Goal: Task Accomplishment & Management: Use online tool/utility

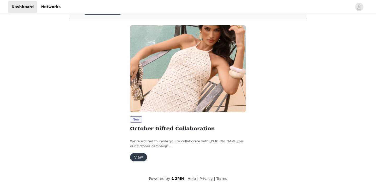
scroll to position [39, 0]
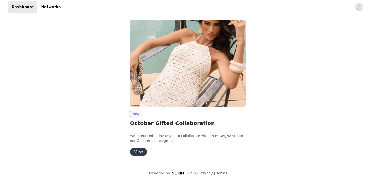
click at [141, 147] on div "New October Gifted Collaboration We’re excited to invite you to collaborate wit…" at bounding box center [188, 133] width 116 height 45
click at [142, 151] on button "View" at bounding box center [138, 152] width 17 height 8
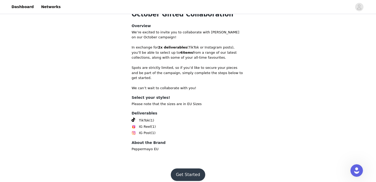
click at [183, 169] on button "Get Started" at bounding box center [188, 175] width 35 height 13
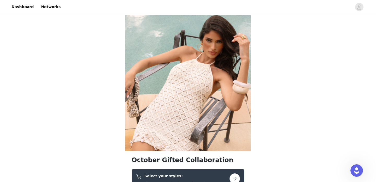
scroll to position [109, 0]
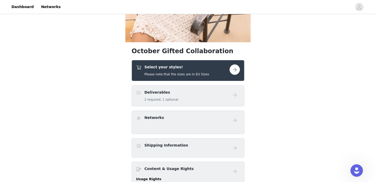
click at [232, 70] on button "button" at bounding box center [234, 69] width 10 height 10
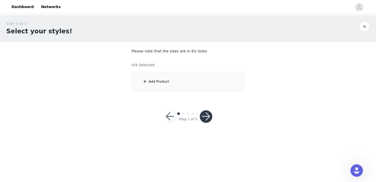
click at [204, 84] on div "Add Product" at bounding box center [187, 82] width 113 height 20
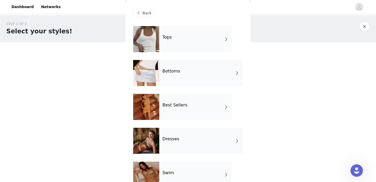
click at [192, 99] on div "Best Sellers" at bounding box center [195, 107] width 73 height 26
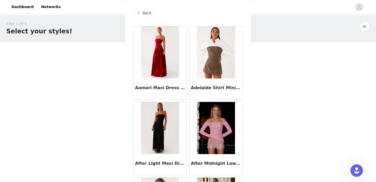
click at [142, 14] on div "Back" at bounding box center [143, 13] width 21 height 8
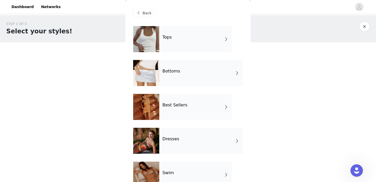
click at [193, 43] on div "Tops" at bounding box center [195, 39] width 73 height 26
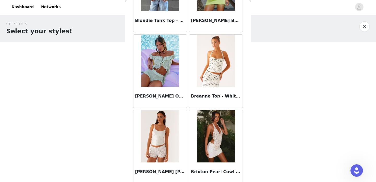
scroll to position [616, 0]
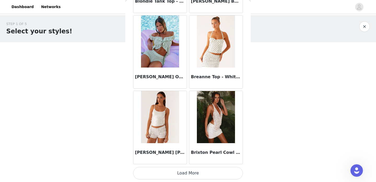
click at [154, 172] on button "Load More" at bounding box center [188, 173] width 110 height 13
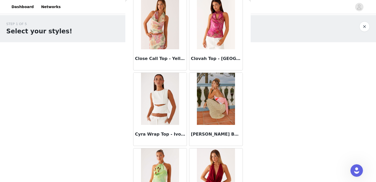
scroll to position [1373, 0]
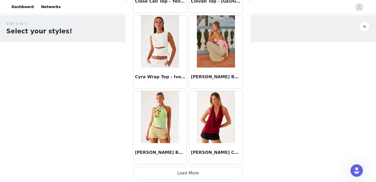
click at [199, 174] on button "Load More" at bounding box center [188, 173] width 110 height 13
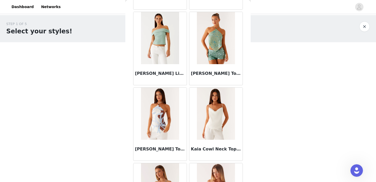
scroll to position [2130, 0]
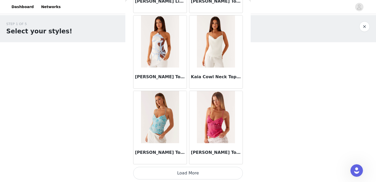
click at [199, 173] on button "Load More" at bounding box center [188, 173] width 110 height 13
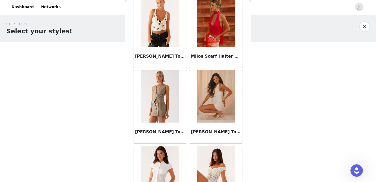
scroll to position [2756, 0]
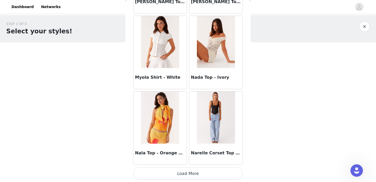
click at [199, 174] on button "Load More" at bounding box center [188, 174] width 110 height 13
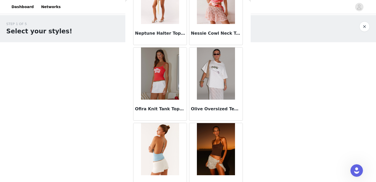
scroll to position [3081, 0]
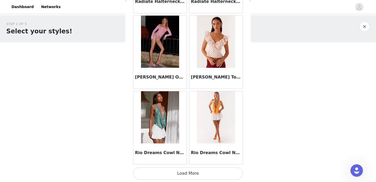
click at [197, 175] on button "Load More" at bounding box center [188, 173] width 110 height 13
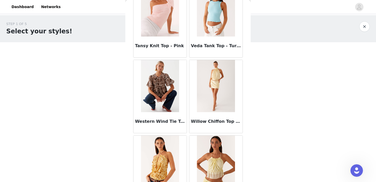
scroll to position [4355, 0]
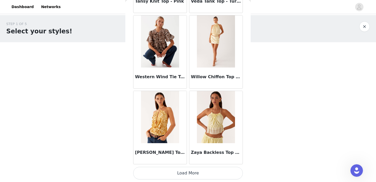
click at [196, 175] on button "Load More" at bounding box center [188, 173] width 110 height 13
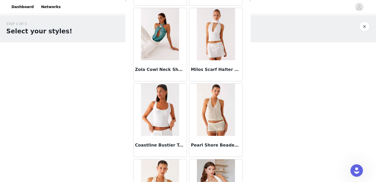
scroll to position [4610, 0]
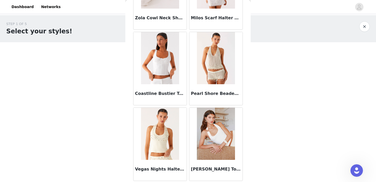
click at [363, 27] on button "button" at bounding box center [364, 26] width 10 height 10
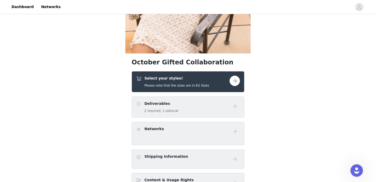
scroll to position [116, 0]
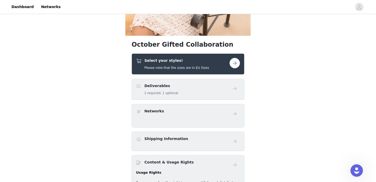
click at [235, 65] on button "button" at bounding box center [234, 63] width 10 height 10
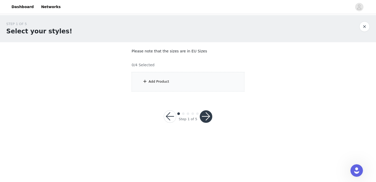
click at [188, 77] on div "Add Product" at bounding box center [187, 82] width 113 height 20
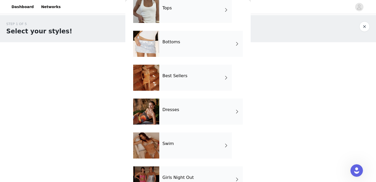
scroll to position [27, 0]
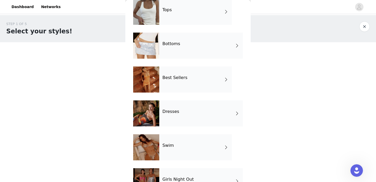
click at [184, 39] on div "Bottoms" at bounding box center [200, 46] width 83 height 26
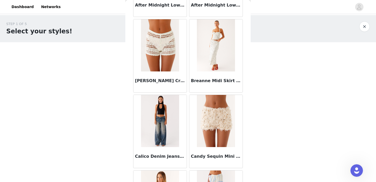
scroll to position [82, 0]
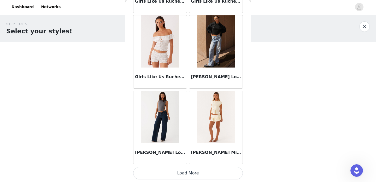
click at [180, 171] on button "Load More" at bounding box center [188, 173] width 110 height 13
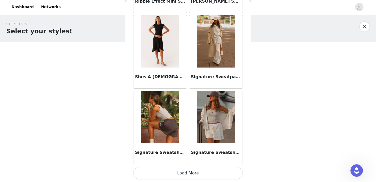
scroll to position [1372, 0]
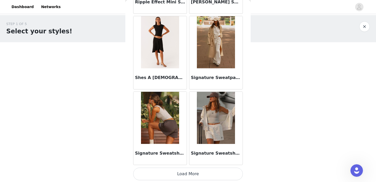
click at [199, 174] on button "Load More" at bounding box center [188, 174] width 110 height 13
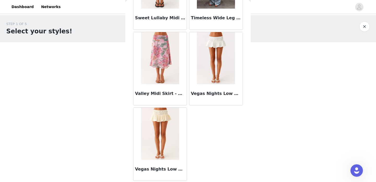
scroll to position [1588, 0]
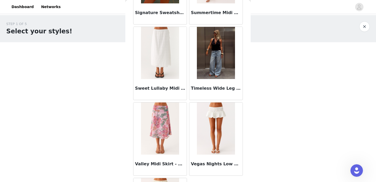
click at [220, 90] on h3 "Timeless Wide Leg Jeans - Bleached Blue" at bounding box center [216, 88] width 50 height 6
click at [220, 90] on div "Back After Midnight Low Rise Sequin Mini Shorts - Olive After Midnight Low Rise…" at bounding box center [187, 91] width 125 height 182
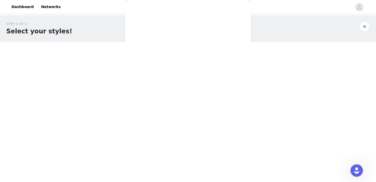
click at [220, 90] on div "Back After Midnight Low Rise Sequin Mini Shorts - Olive After Midnight Low Rise…" at bounding box center [187, 91] width 125 height 182
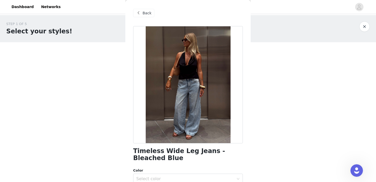
click at [190, 154] on h1 "Timeless Wide Leg Jeans - Bleached Blue" at bounding box center [188, 155] width 110 height 14
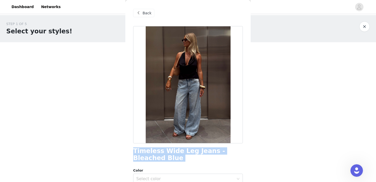
click at [190, 154] on h1 "Timeless Wide Leg Jeans - Bleached Blue" at bounding box center [188, 155] width 110 height 14
copy div "Timeless Wide Leg Jeans - Bleached Blue"
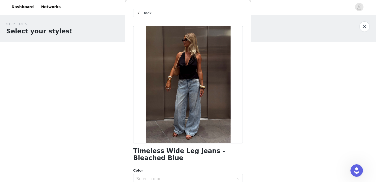
click at [146, 10] on div "Back" at bounding box center [143, 13] width 21 height 8
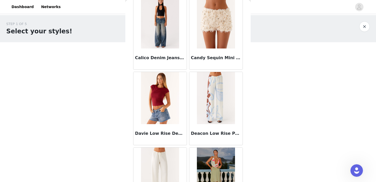
scroll to position [181, 0]
click at [157, 41] on img at bounding box center [160, 23] width 38 height 52
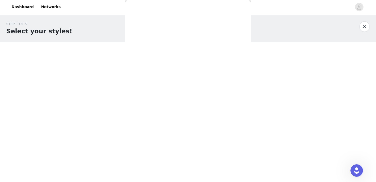
scroll to position [0, 0]
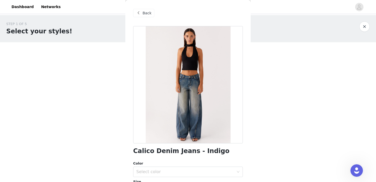
click at [167, 152] on h1 "Calico Denim Jeans - Indigo" at bounding box center [181, 151] width 96 height 7
copy div "Calico Denim Jeans - Indigo"
click at [151, 15] on div "Back" at bounding box center [143, 13] width 21 height 8
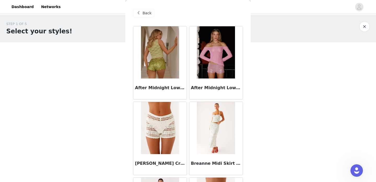
click at [143, 9] on div "Back" at bounding box center [143, 13] width 21 height 8
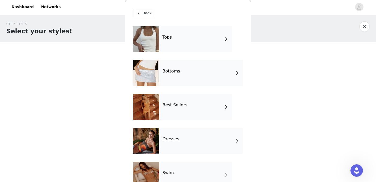
scroll to position [43, 0]
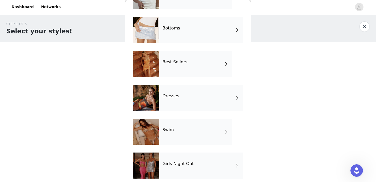
click at [187, 71] on div "Best Sellers" at bounding box center [195, 64] width 73 height 26
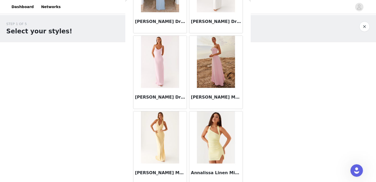
scroll to position [616, 0]
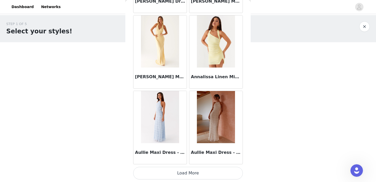
click at [178, 172] on button "Load More" at bounding box center [188, 173] width 110 height 13
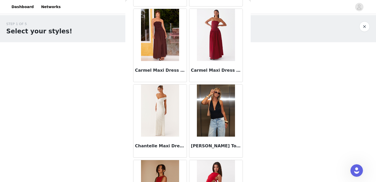
scroll to position [1315, 0]
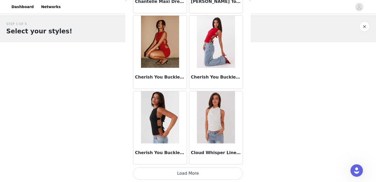
click at [178, 172] on button "Load More" at bounding box center [188, 173] width 110 height 13
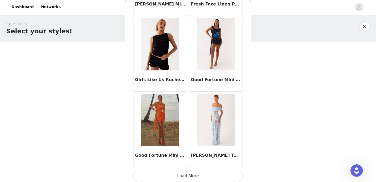
scroll to position [2125, 0]
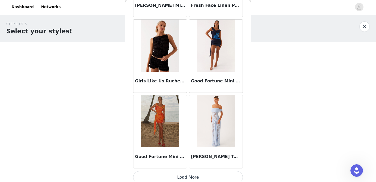
click at [178, 176] on button "Load More" at bounding box center [188, 177] width 110 height 13
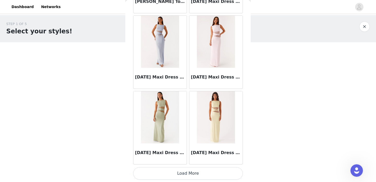
click at [180, 176] on button "Load More" at bounding box center [188, 173] width 110 height 13
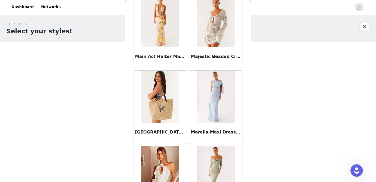
scroll to position [3285, 0]
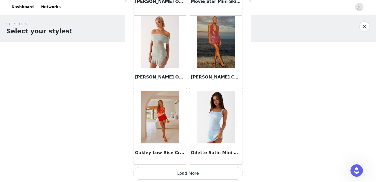
click at [180, 176] on button "Load More" at bounding box center [188, 173] width 110 height 13
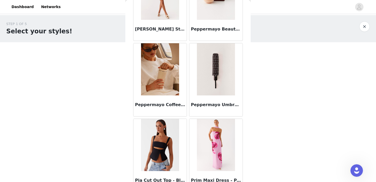
scroll to position [4069, 0]
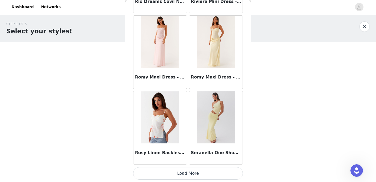
click at [180, 176] on button "Load More" at bounding box center [188, 173] width 110 height 13
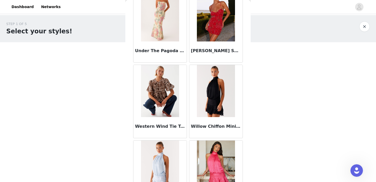
scroll to position [5034, 0]
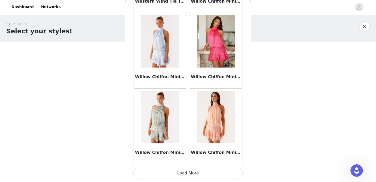
click at [180, 176] on button "Load More" at bounding box center [188, 173] width 110 height 13
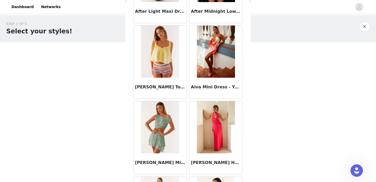
scroll to position [0, 0]
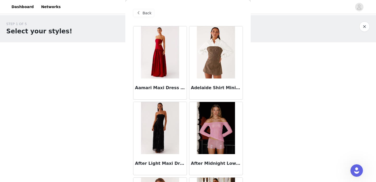
click at [141, 14] on span at bounding box center [138, 13] width 6 height 6
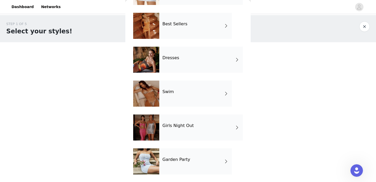
scroll to position [84, 0]
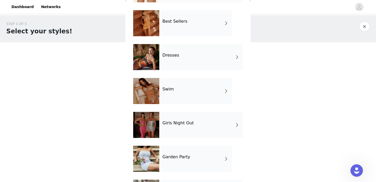
click at [171, 129] on div "Girls Night Out" at bounding box center [200, 125] width 83 height 26
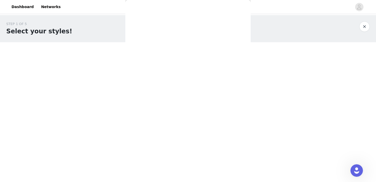
scroll to position [0, 0]
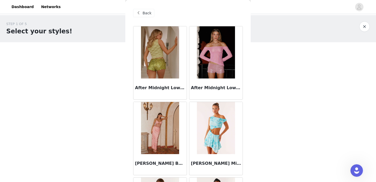
click at [139, 16] on span at bounding box center [138, 13] width 6 height 6
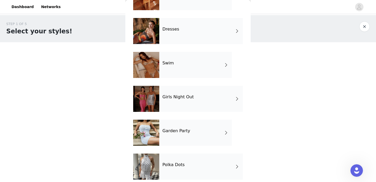
scroll to position [115, 0]
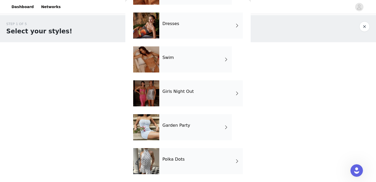
click at [172, 123] on h4 "Garden Party" at bounding box center [176, 125] width 28 height 5
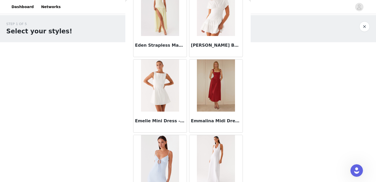
scroll to position [616, 0]
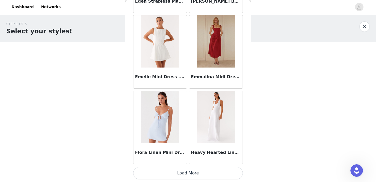
click at [178, 173] on button "Load More" at bounding box center [188, 173] width 110 height 13
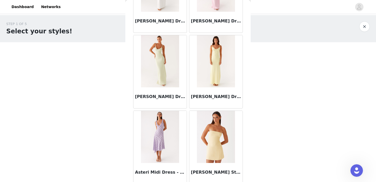
scroll to position [0, 0]
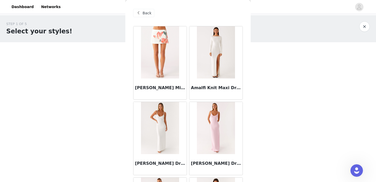
click at [148, 14] on span "Back" at bounding box center [146, 12] width 9 height 5
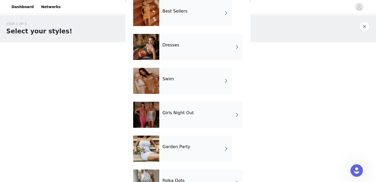
scroll to position [115, 0]
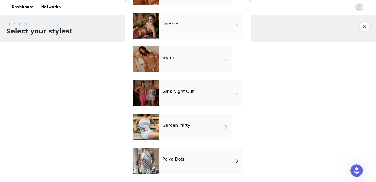
click at [180, 155] on div "Polka Dots" at bounding box center [200, 161] width 83 height 26
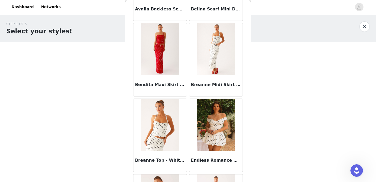
scroll to position [0, 0]
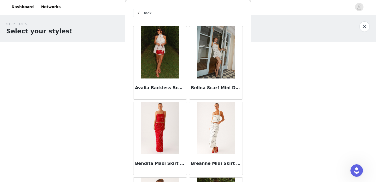
click at [147, 12] on span "Back" at bounding box center [146, 12] width 9 height 5
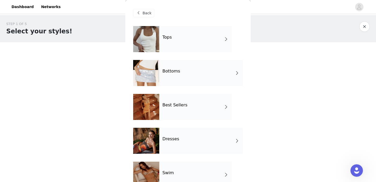
click at [179, 44] on div "Tops" at bounding box center [195, 39] width 73 height 26
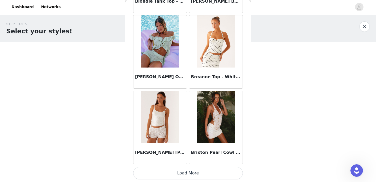
scroll to position [615, 0]
